Goal: Information Seeking & Learning: Stay updated

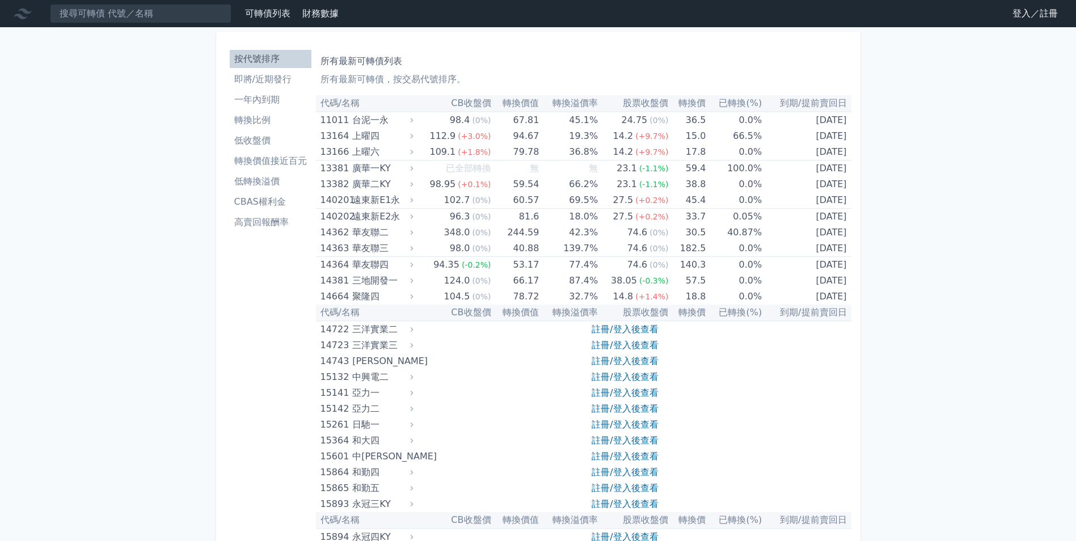
click at [247, 78] on li "即將/近期發行" at bounding box center [271, 80] width 82 height 14
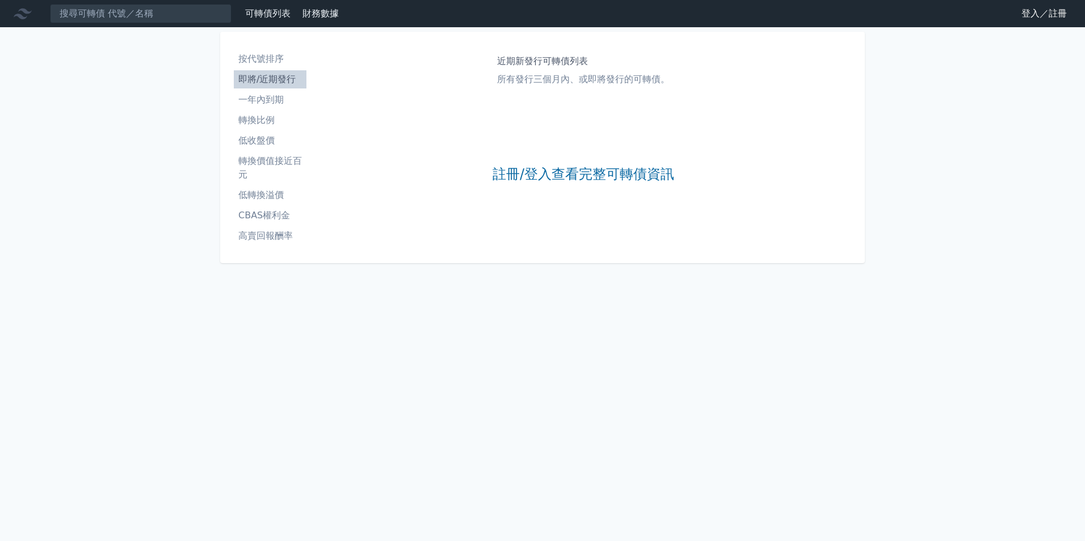
click at [286, 81] on li "即將/近期發行" at bounding box center [270, 80] width 73 height 14
click at [584, 175] on link "註冊/登入查看完整可轉債資訊" at bounding box center [583, 175] width 182 height 18
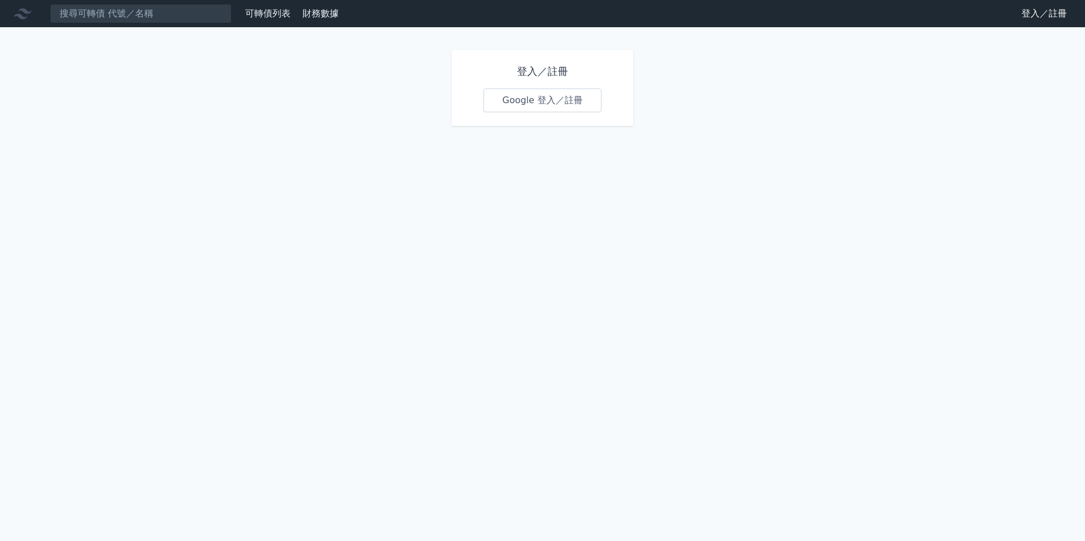
click at [571, 99] on link "Google 登入／註冊" at bounding box center [542, 101] width 118 height 24
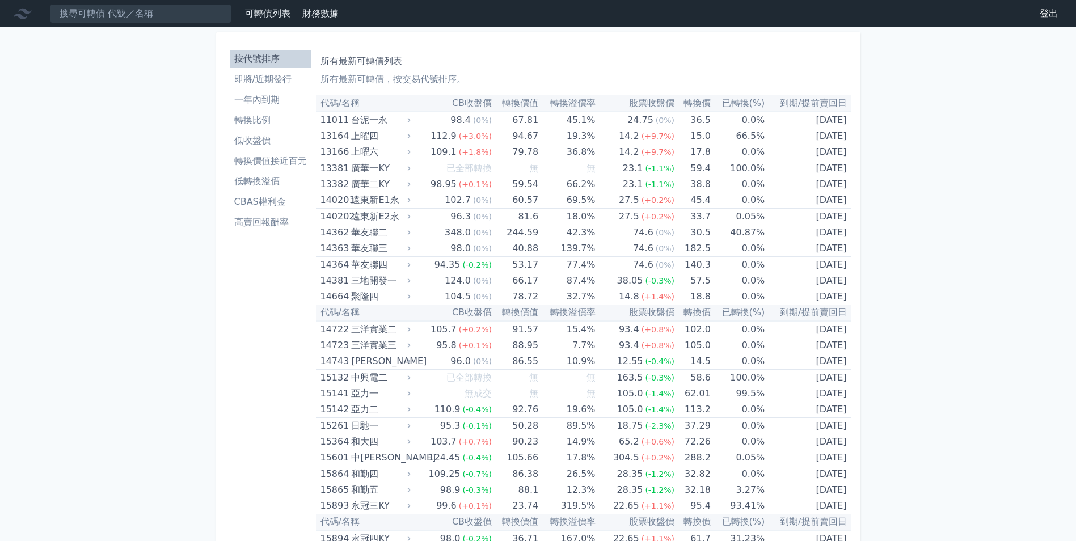
click at [281, 83] on li "即將/近期發行" at bounding box center [271, 80] width 82 height 14
